Goal: Use online tool/utility

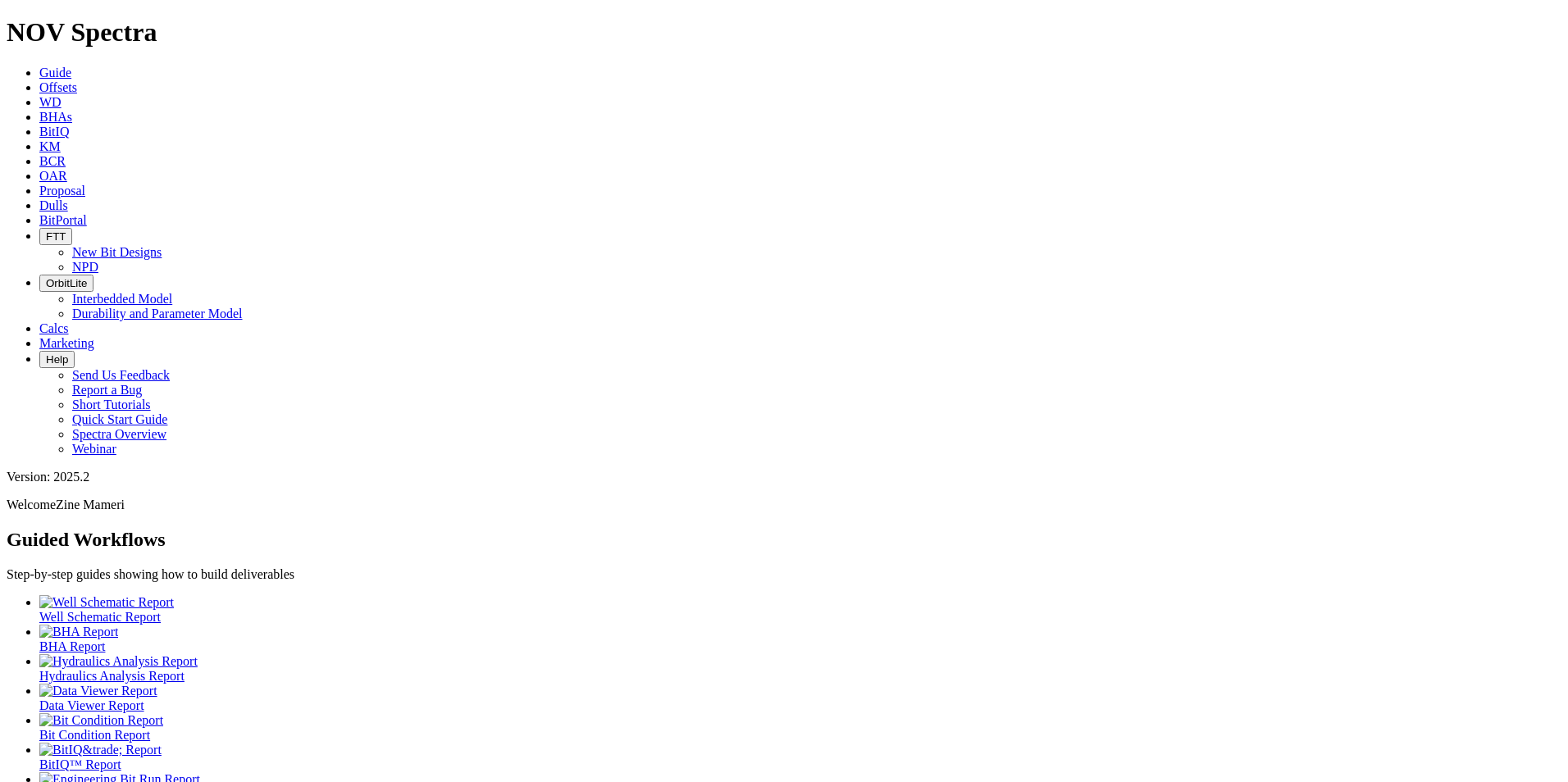
scroll to position [8, 0]
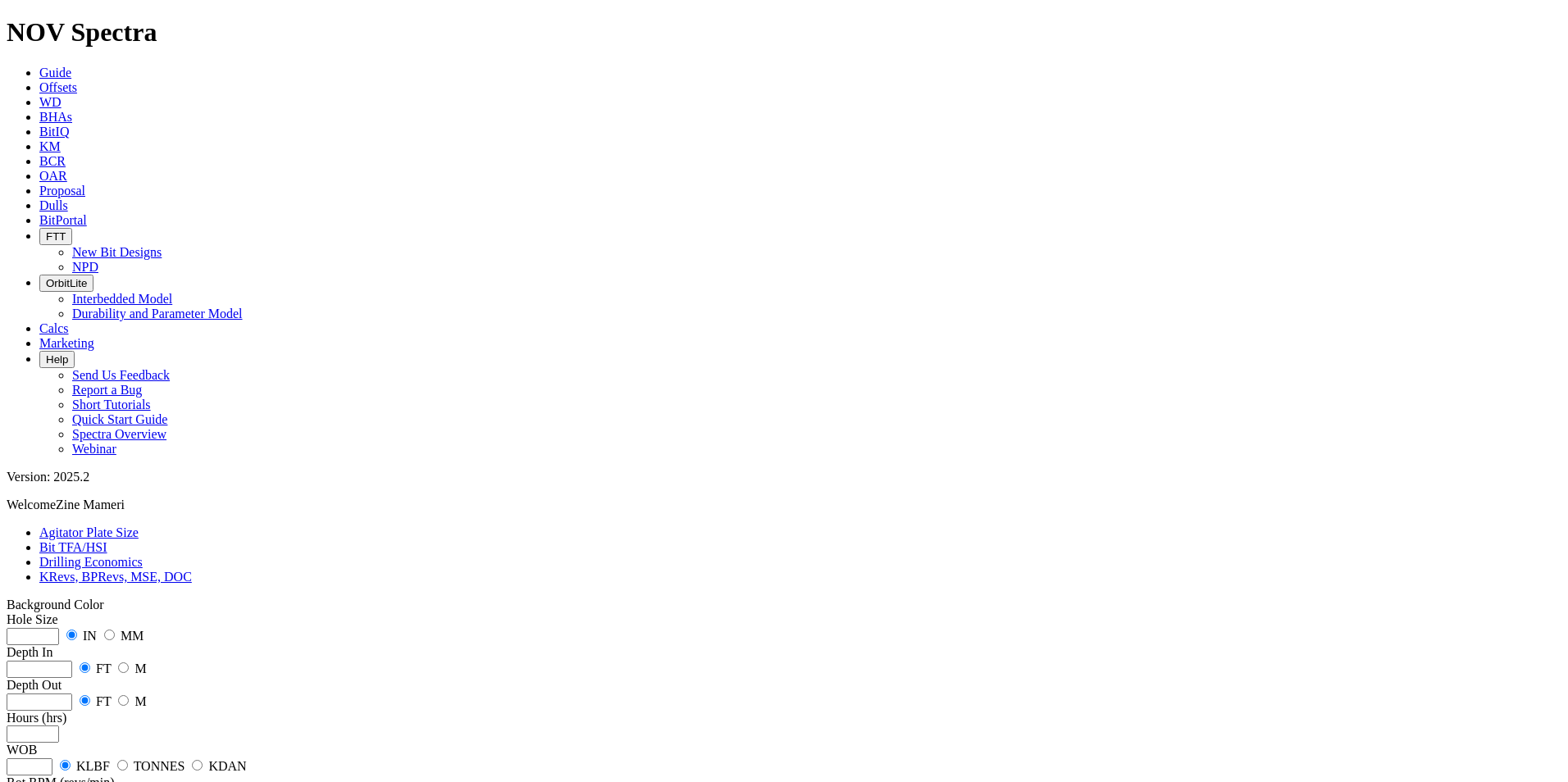
click at [59, 486] on input "number" at bounding box center [33, 637] width 53 height 18
type input "16"
click at [72, 486] on input "number" at bounding box center [39, 669] width 66 height 18
click at [115, 486] on input "radio" at bounding box center [109, 635] width 11 height 11
radio input "true"
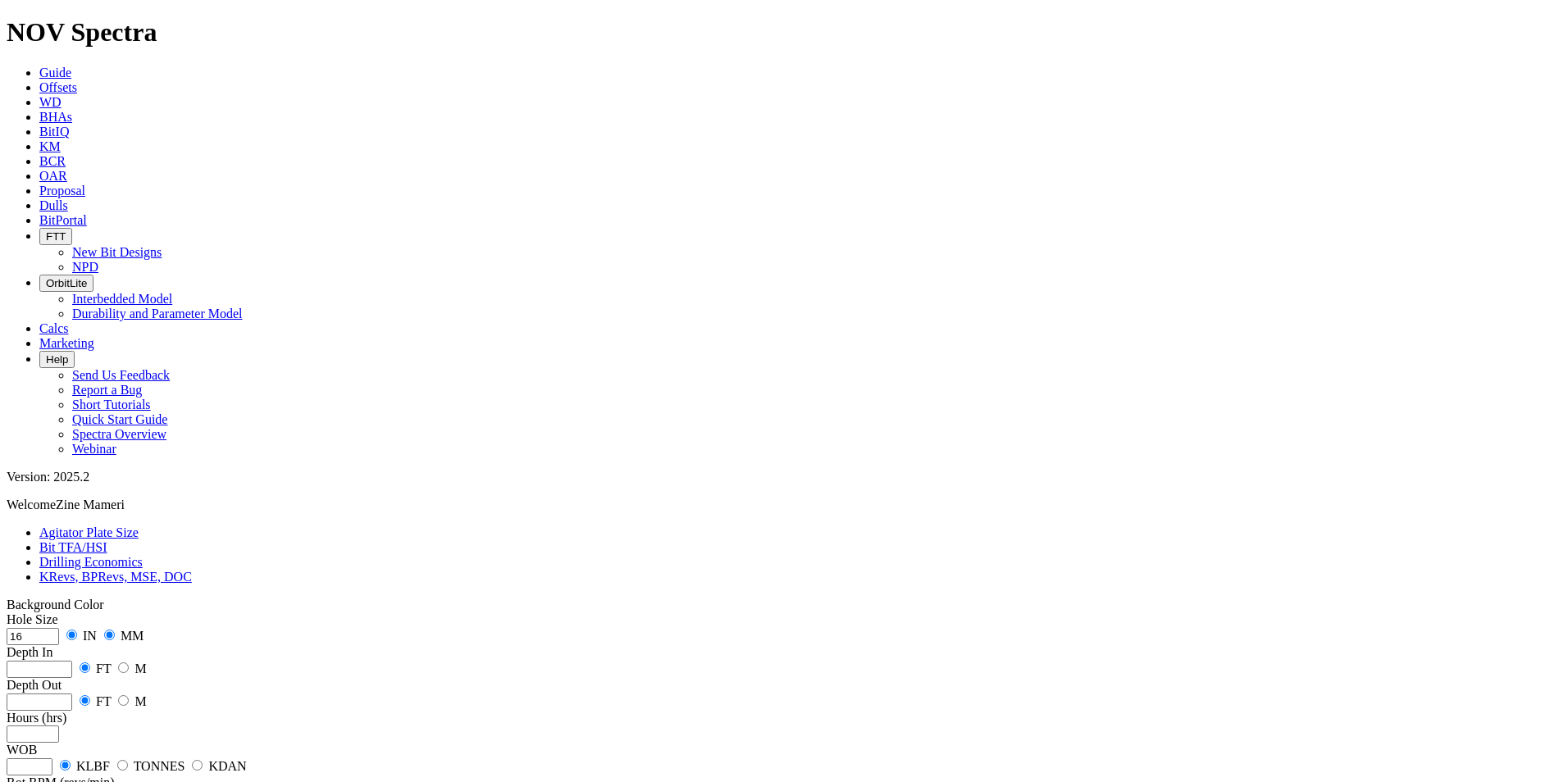
radio input "false"
click at [129, 486] on input "radio" at bounding box center [123, 668] width 11 height 11
radio input "true"
radio input "false"
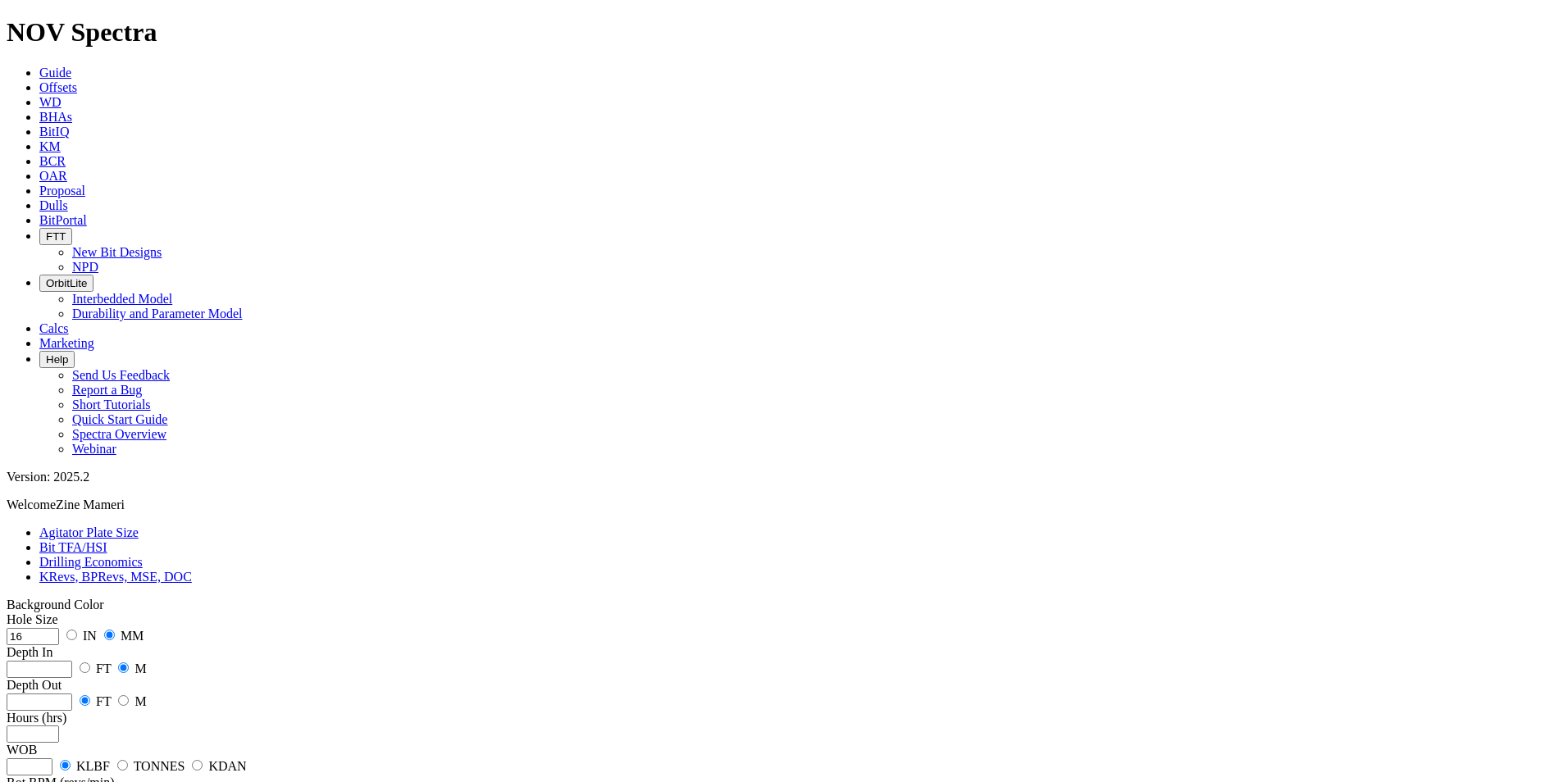
radio input "true"
click at [72, 486] on input "number" at bounding box center [39, 669] width 66 height 18
type input "429"
click at [72, 486] on input "number" at bounding box center [39, 702] width 66 height 18
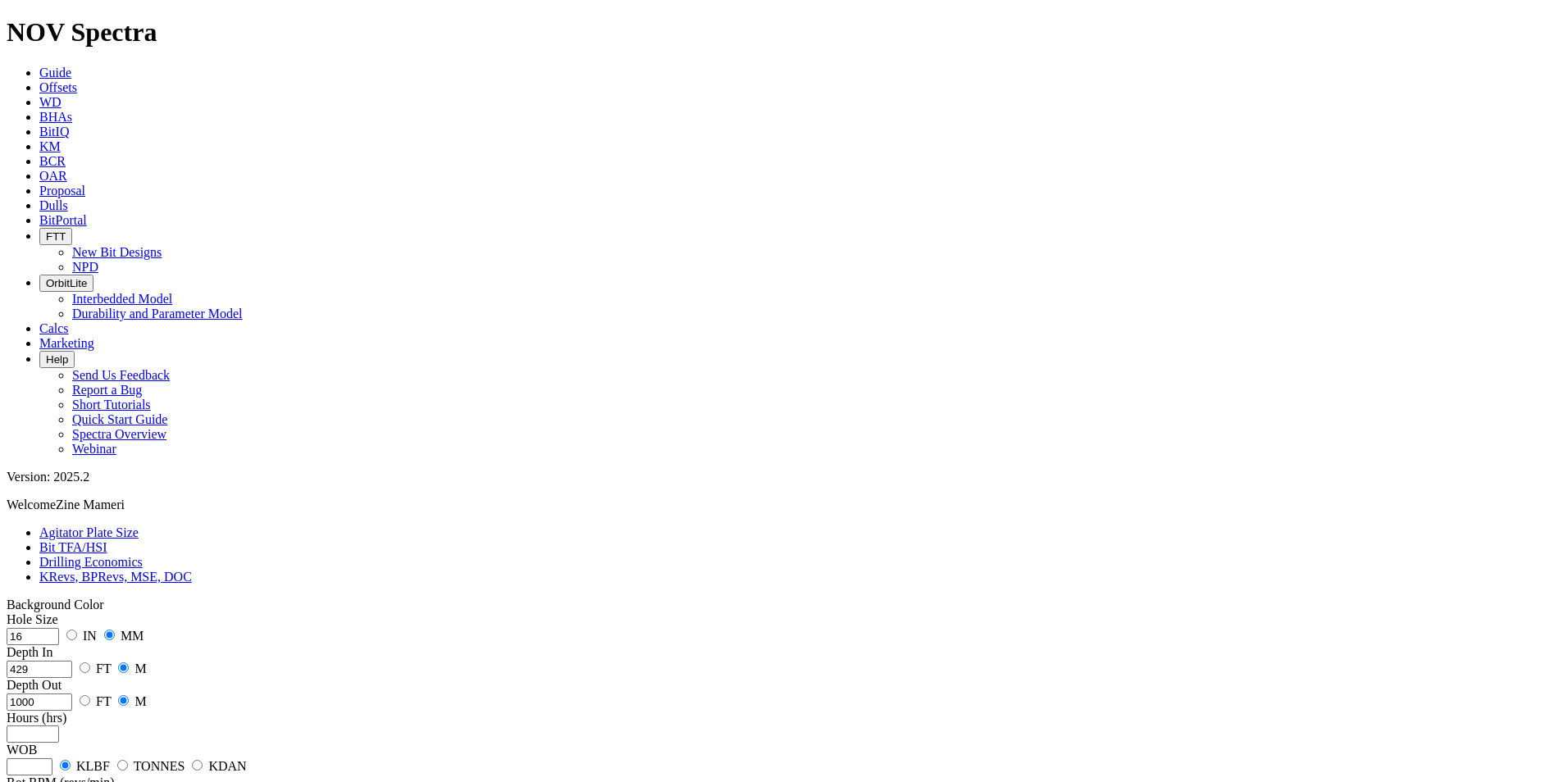
type input "1000"
click at [59, 486] on input "number" at bounding box center [33, 734] width 53 height 18
type input "10"
click at [128, 486] on input "radio" at bounding box center [122, 765] width 11 height 11
radio input "true"
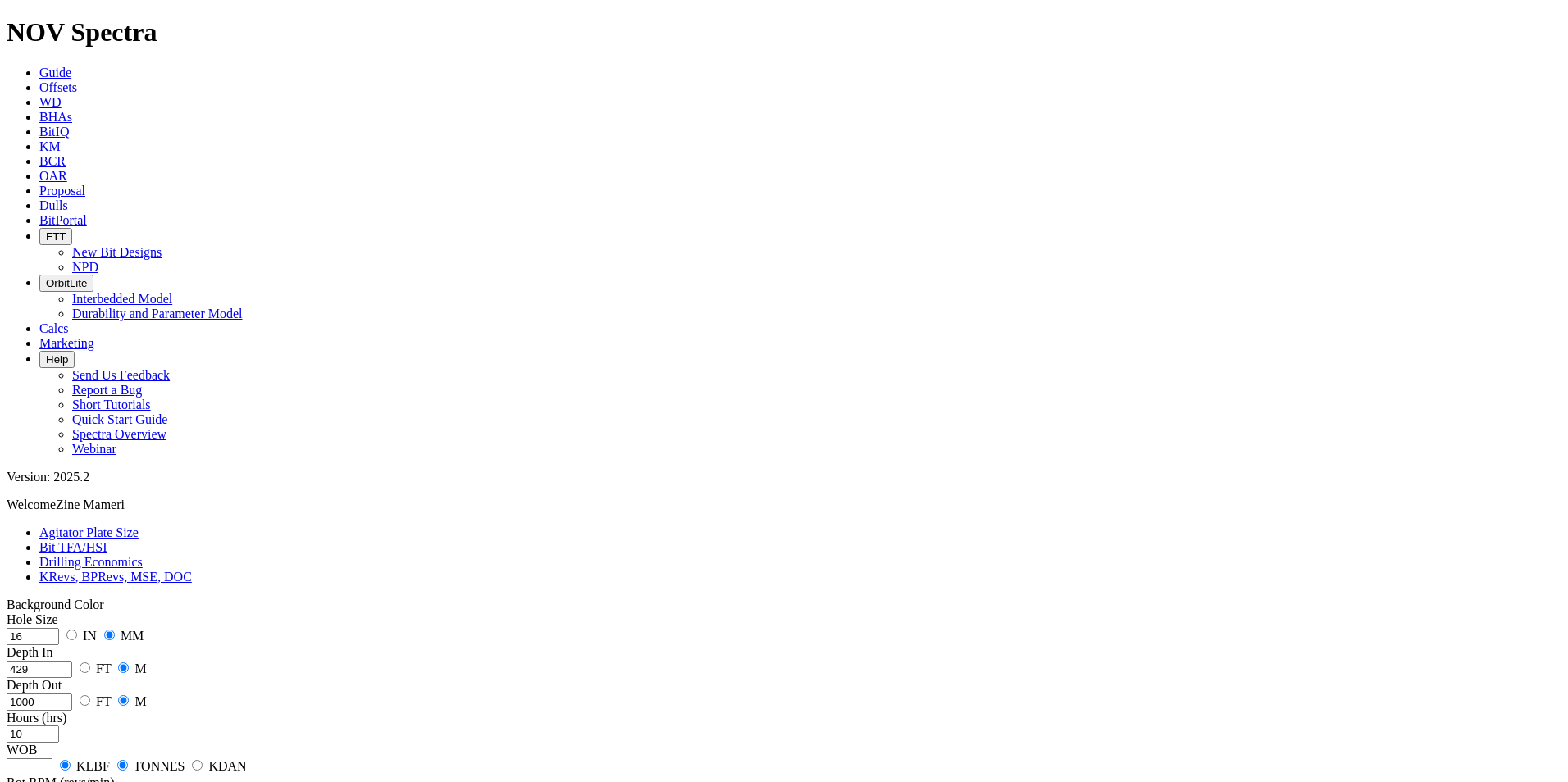
radio input "false"
click at [53, 486] on input "number" at bounding box center [29, 767] width 46 height 18
type input "20"
type input "150"
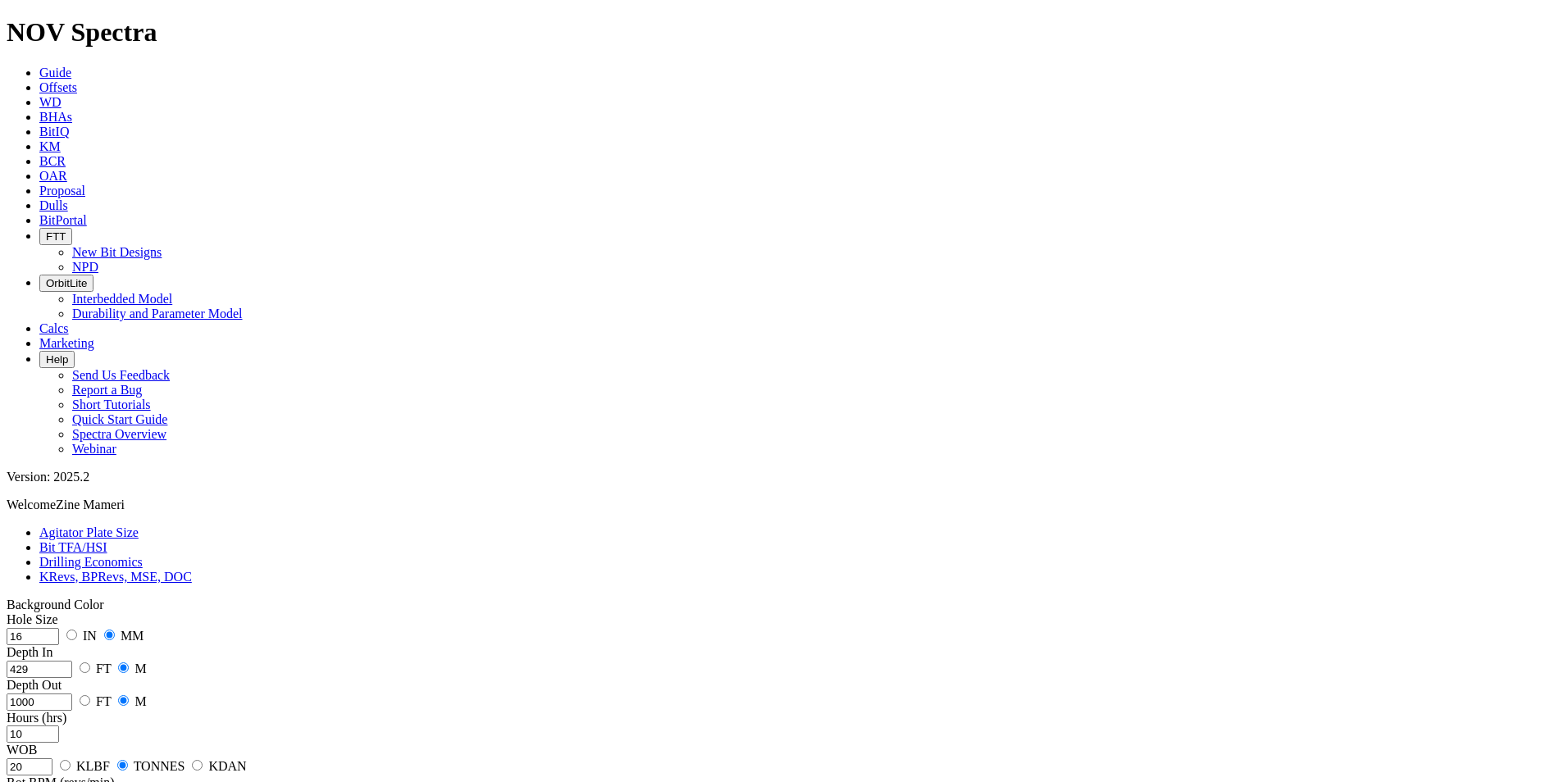
type input "15000"
radio input "true"
radio input "false"
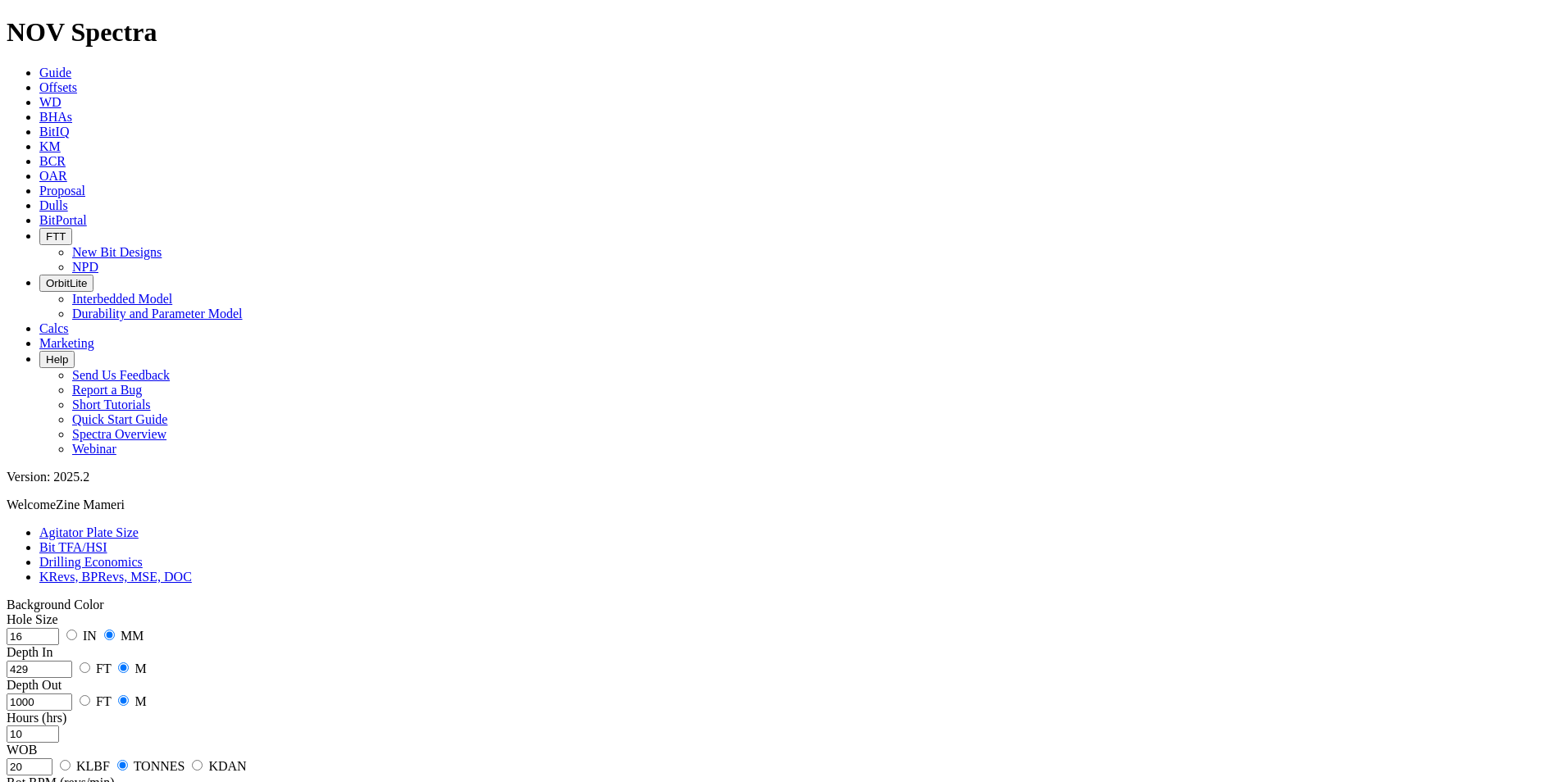
radio input "true"
radio input "false"
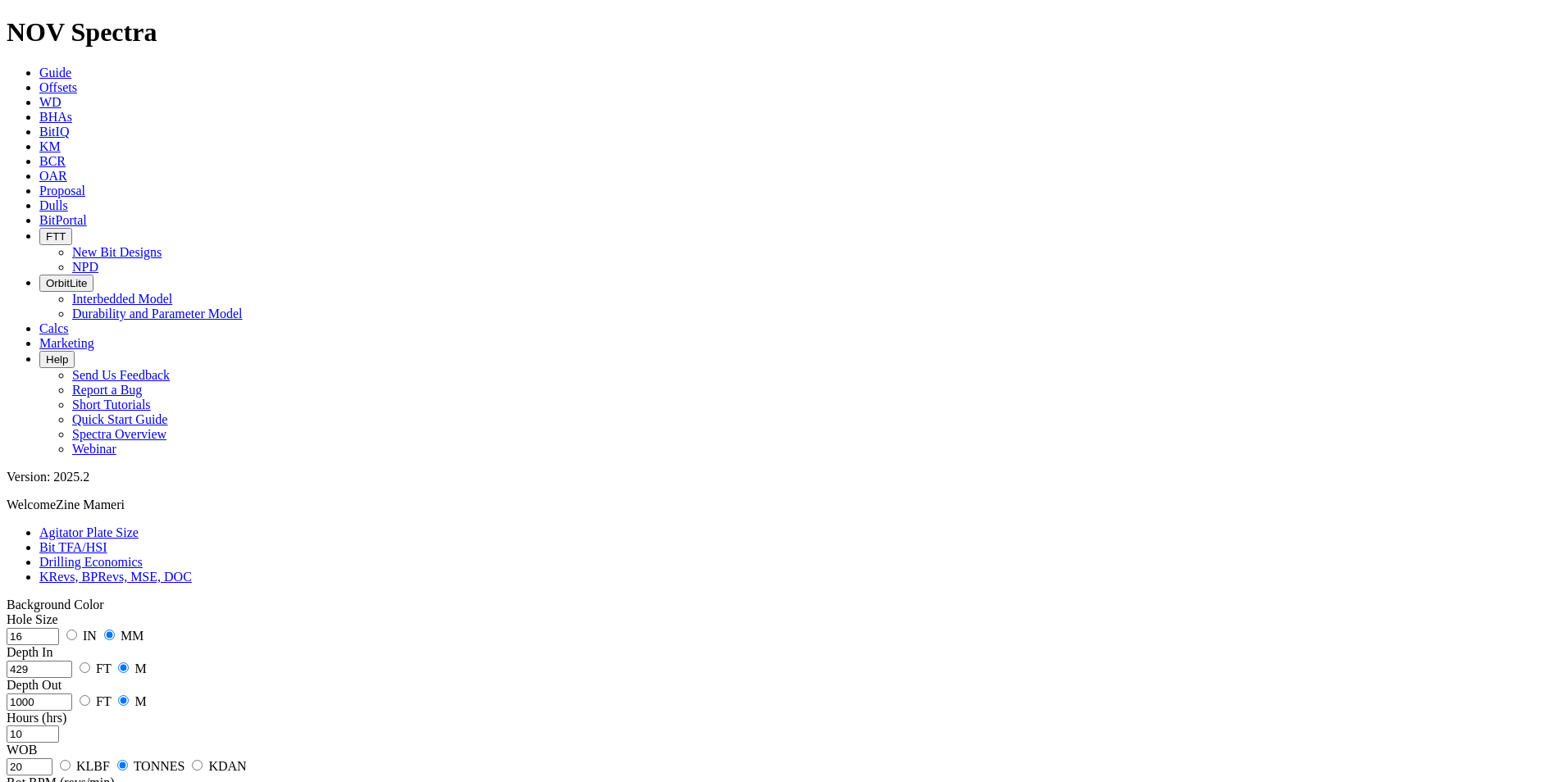
type input "2800"
type input "0"
drag, startPoint x: 94, startPoint y: 329, endPoint x: 53, endPoint y: 332, distance: 41.1
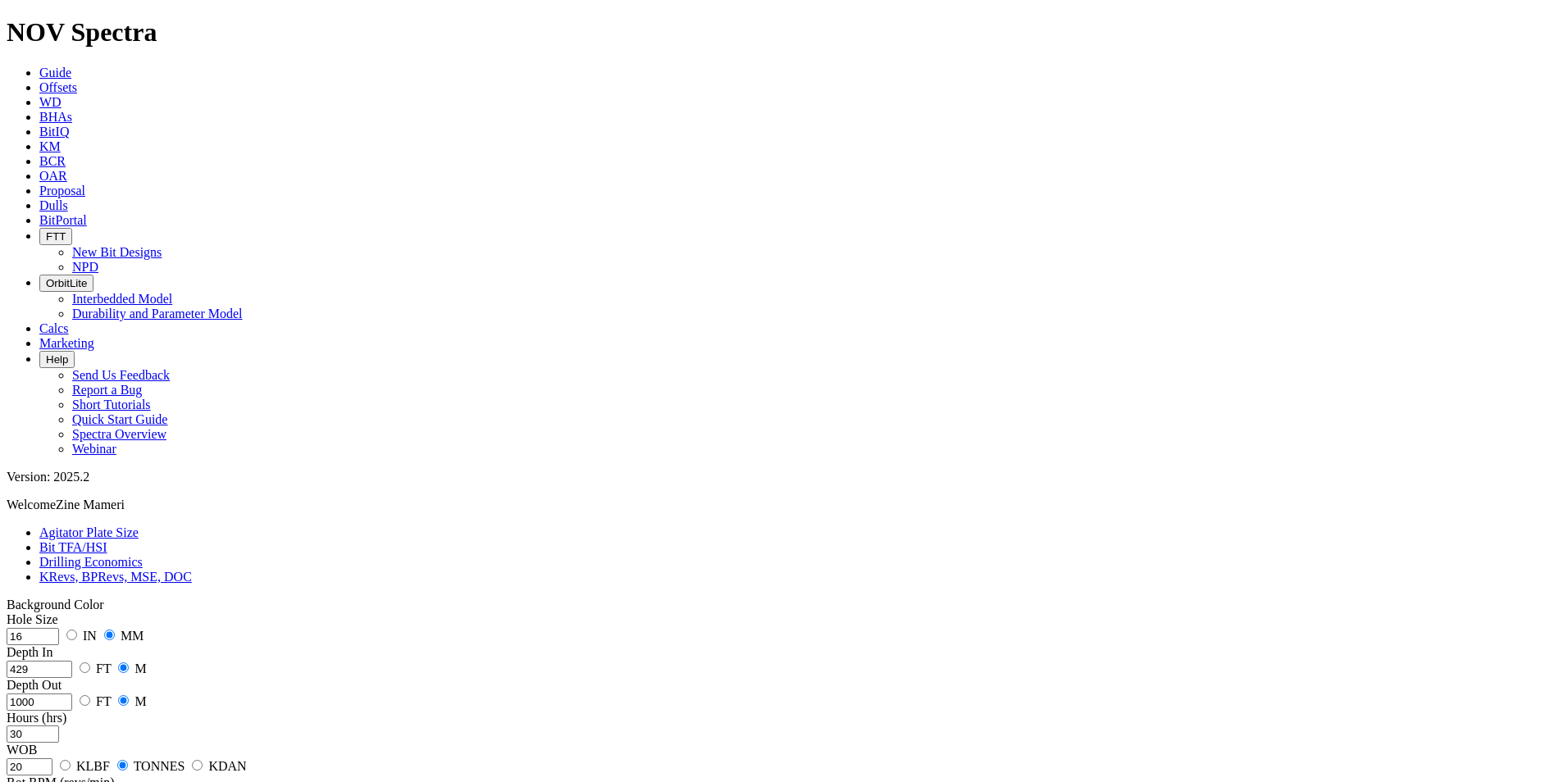
click at [243, 486] on div "Hours (hrs) 30" at bounding box center [784, 727] width 1555 height 32
click at [53, 486] on input "20" at bounding box center [29, 767] width 46 height 18
drag, startPoint x: 97, startPoint y: 324, endPoint x: 86, endPoint y: 324, distance: 11.0
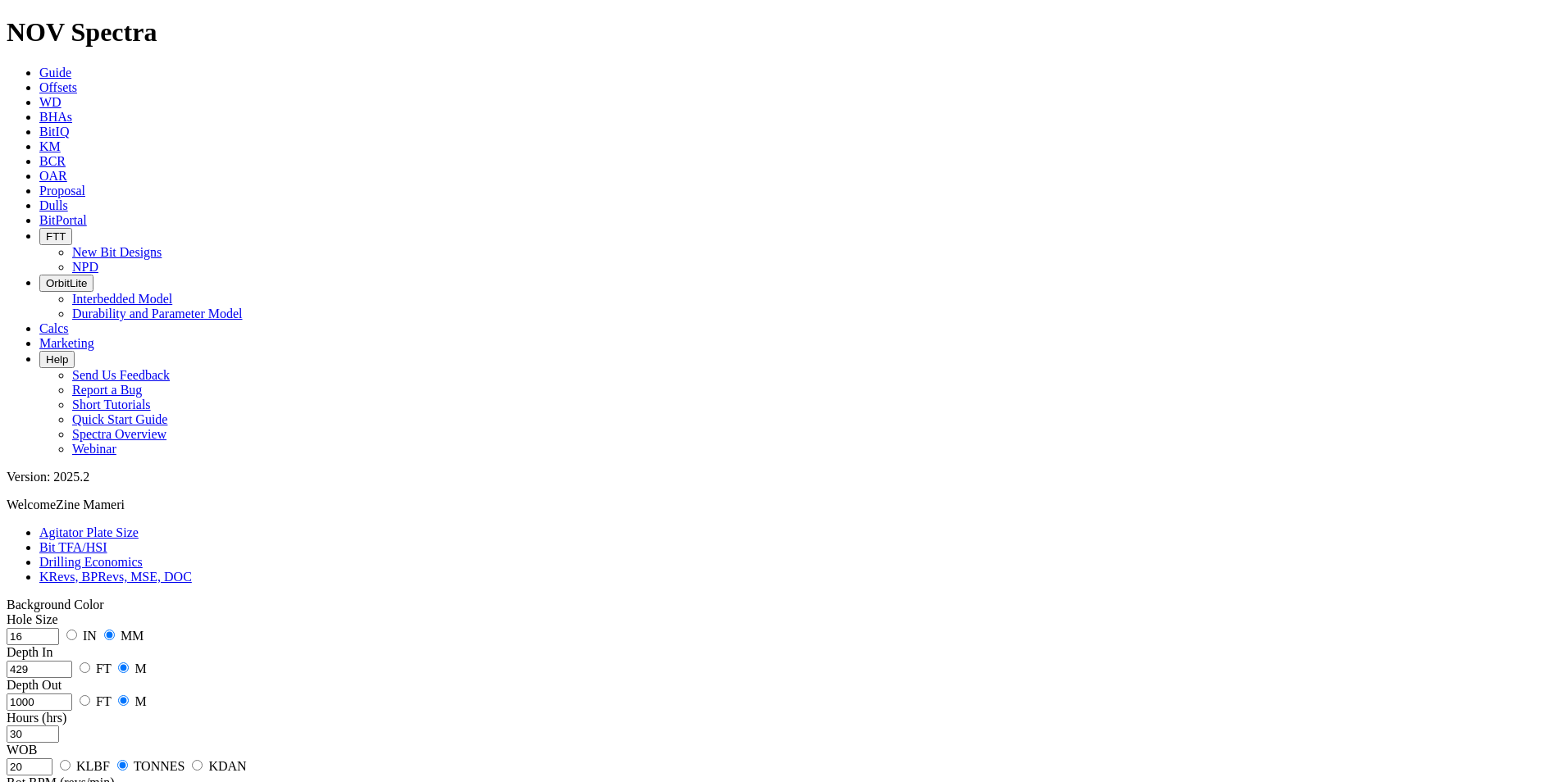
click at [59, 486] on input "30" at bounding box center [33, 734] width 53 height 18
type input "35"
click at [53, 486] on input "20" at bounding box center [29, 767] width 46 height 18
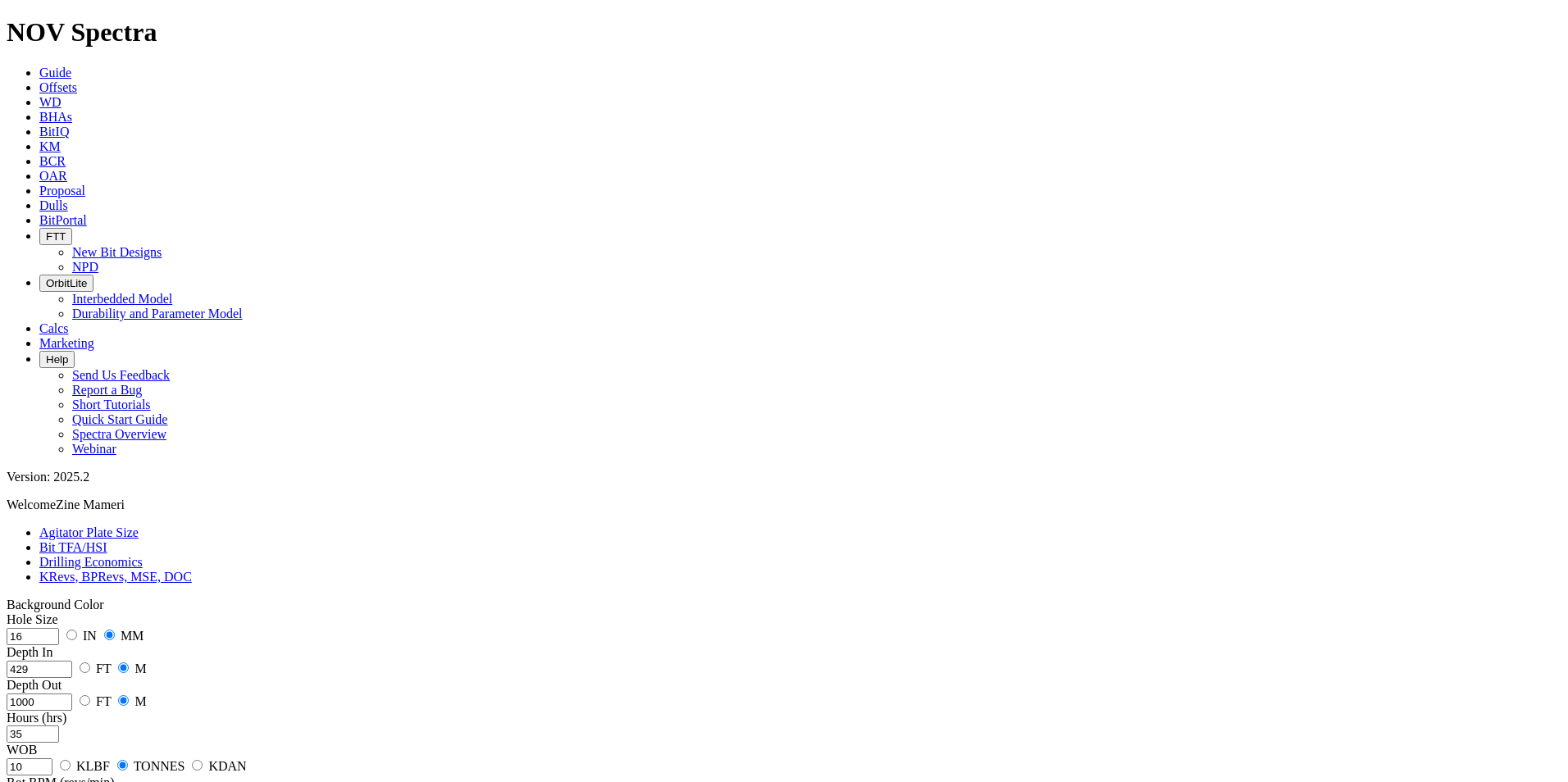
click at [53, 486] on input "10" at bounding box center [29, 767] width 46 height 18
drag, startPoint x: 106, startPoint y: 387, endPoint x: 70, endPoint y: 383, distance: 36.2
click at [70, 486] on div "Hole Size 16 IN MM Depth In 429 FT M Depth Out 1000 FT M Hours (hrs) 35 WOB 10 …" at bounding box center [784, 759] width 1555 height 295
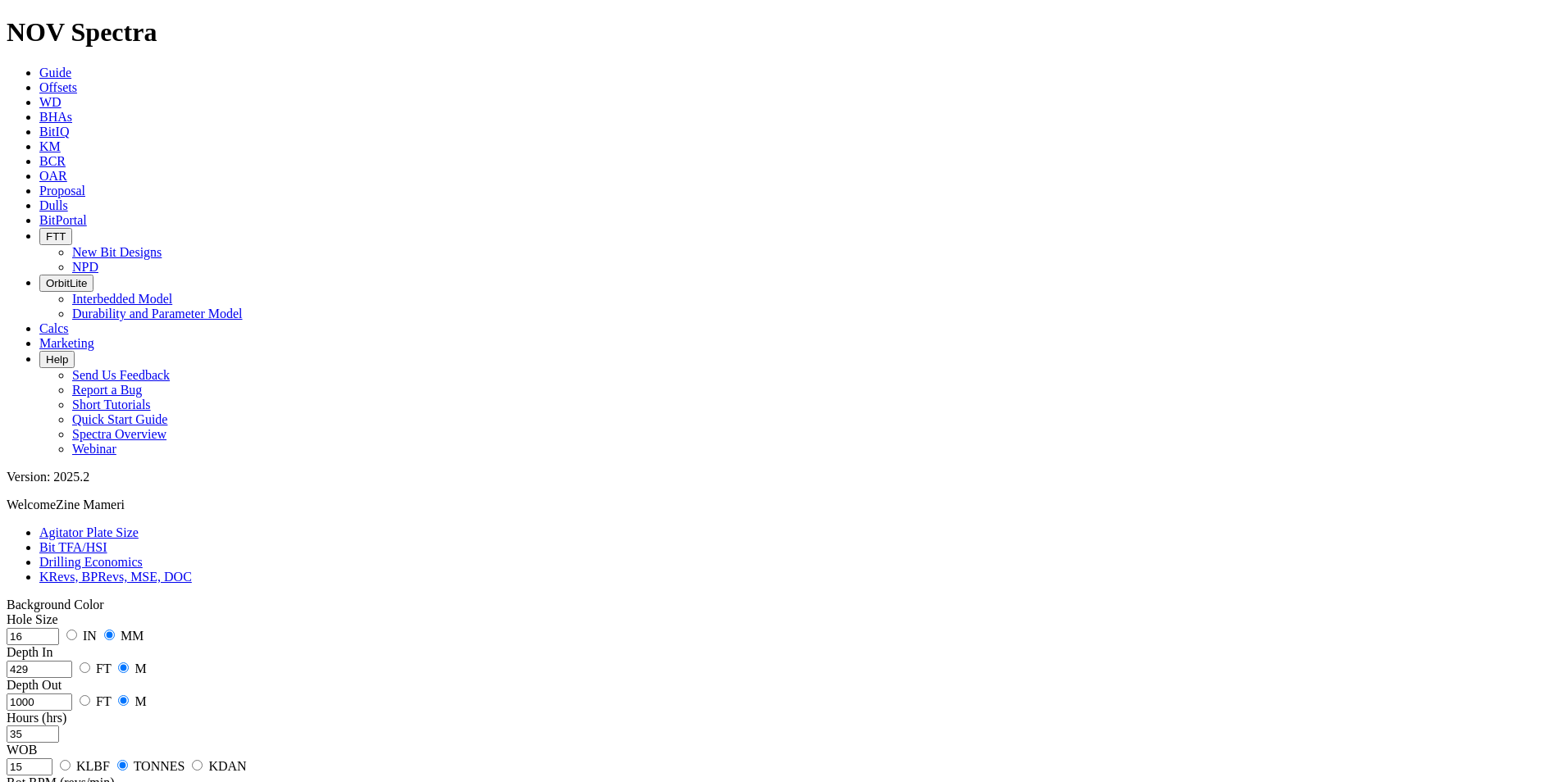
type input "15"
click at [53, 486] on input "15" at bounding box center [29, 767] width 46 height 18
drag, startPoint x: 90, startPoint y: 388, endPoint x: 77, endPoint y: 388, distance: 13.0
click at [53, 486] on input "15" at bounding box center [29, 767] width 46 height 18
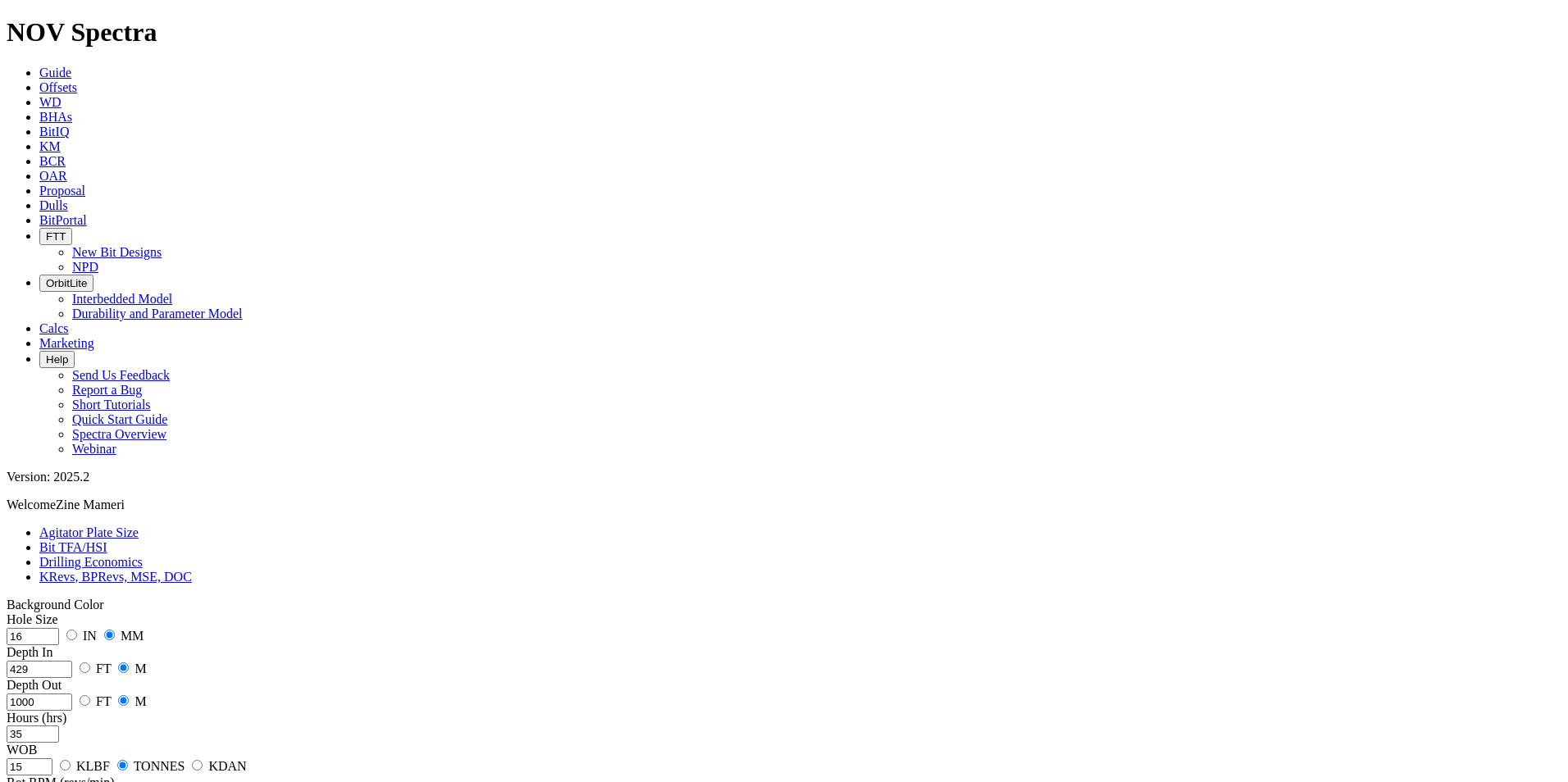
click at [53, 486] on input "15" at bounding box center [29, 767] width 46 height 18
type input "150"
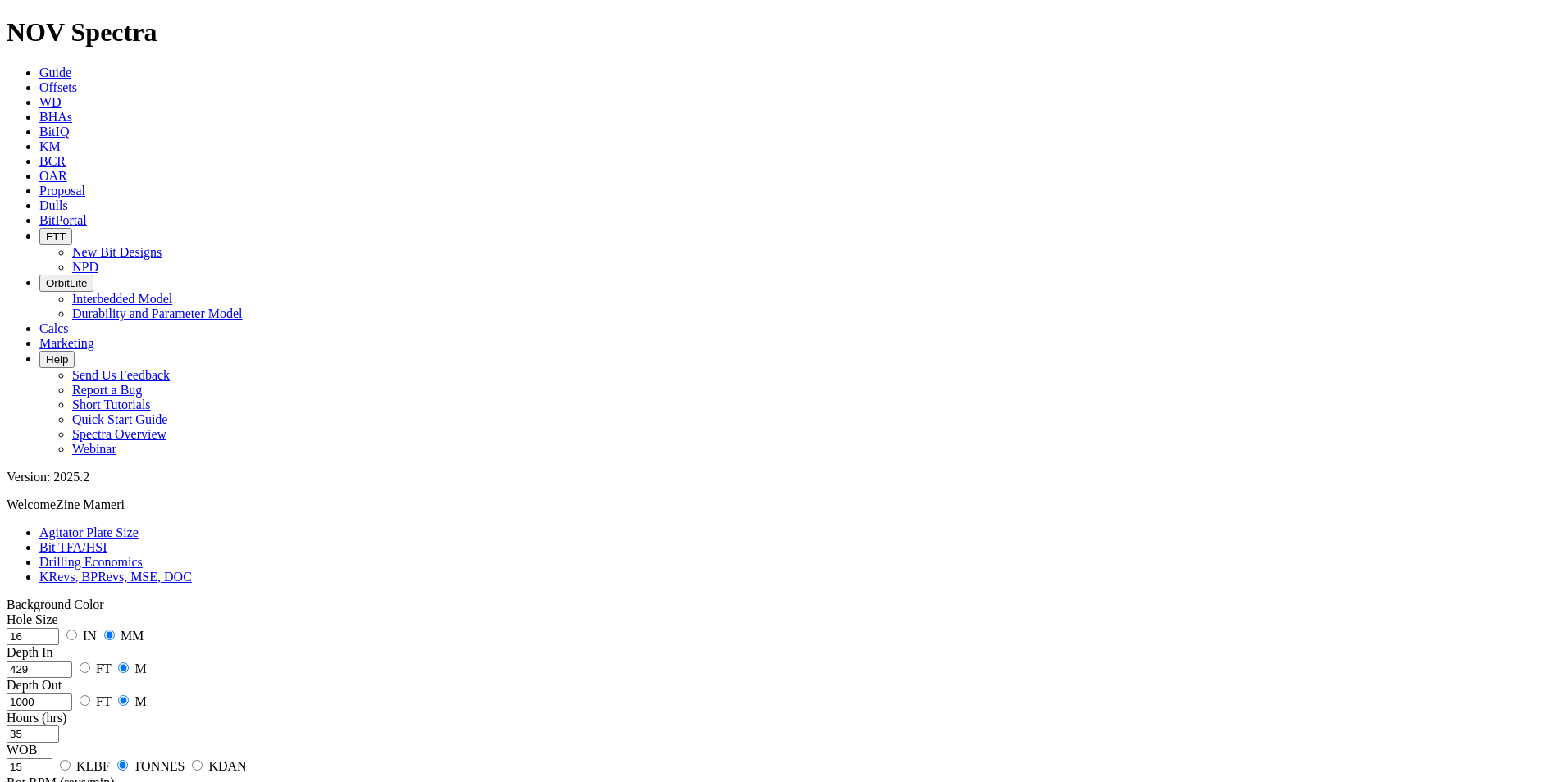
click at [53, 486] on input "15" at bounding box center [29, 767] width 46 height 18
drag, startPoint x: 110, startPoint y: 385, endPoint x: 95, endPoint y: 385, distance: 15.0
click at [53, 486] on input "1678" at bounding box center [29, 767] width 46 height 18
type input "15"
